Goal: Information Seeking & Learning: Learn about a topic

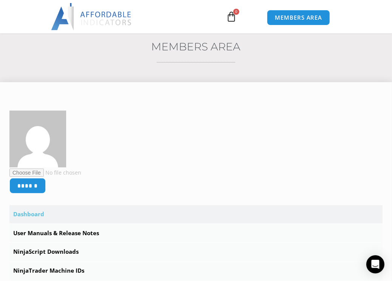
scroll to position [86, 0]
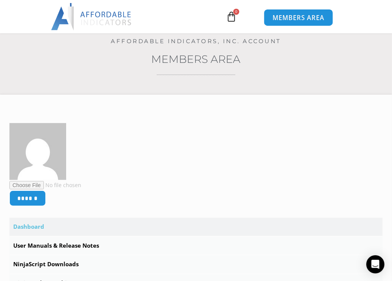
click at [293, 15] on span "MEMBERS AREA" at bounding box center [299, 17] width 52 height 6
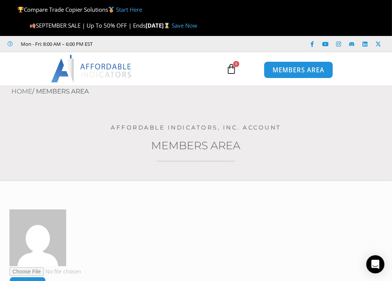
click at [307, 68] on span "MEMBERS AREA" at bounding box center [299, 70] width 52 height 6
click at [102, 67] on img at bounding box center [91, 68] width 81 height 27
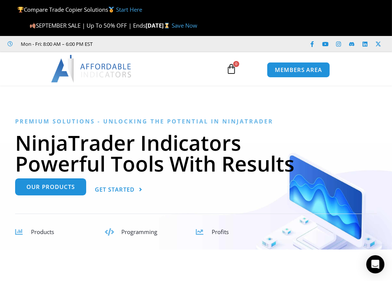
click at [55, 185] on span "Our Products" at bounding box center [50, 187] width 48 height 6
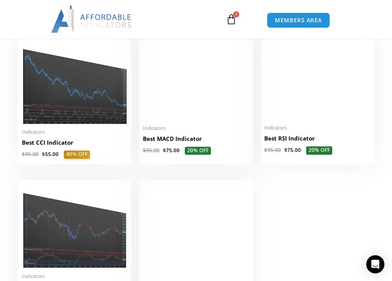
scroll to position [1362, 0]
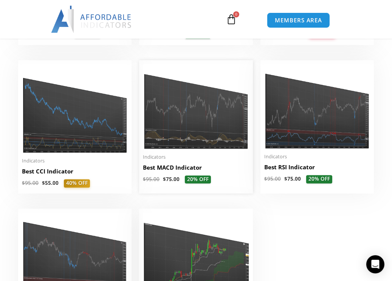
click at [196, 112] on img at bounding box center [196, 106] width 106 height 85
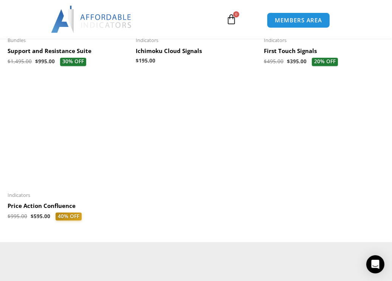
scroll to position [1492, 0]
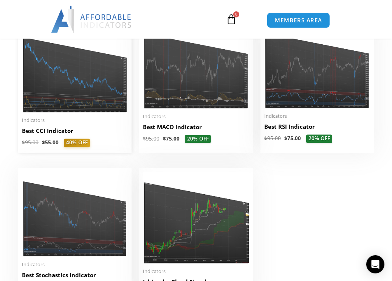
scroll to position [1427, 0]
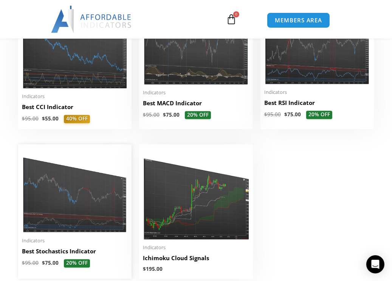
click at [71, 211] on img at bounding box center [75, 190] width 106 height 85
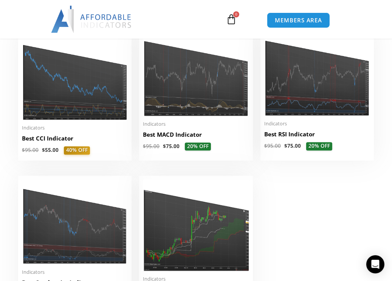
scroll to position [1362, 0]
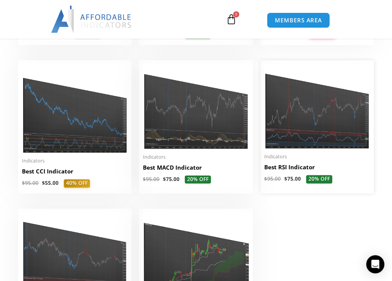
click at [324, 124] on img at bounding box center [317, 106] width 106 height 85
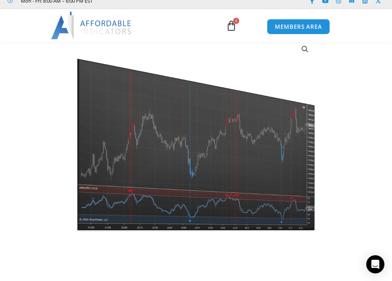
scroll to position [43, 0]
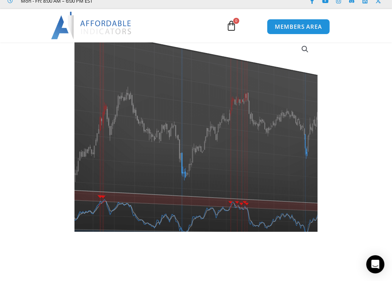
click at [214, 174] on img at bounding box center [190, 120] width 328 height 263
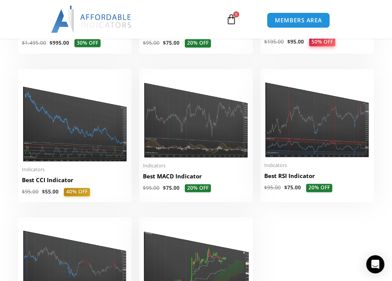
scroll to position [1340, 0]
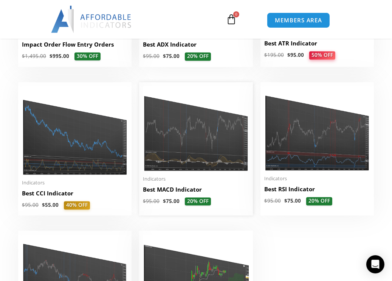
click at [197, 137] on img at bounding box center [196, 128] width 106 height 85
